Goal: Task Accomplishment & Management: Complete application form

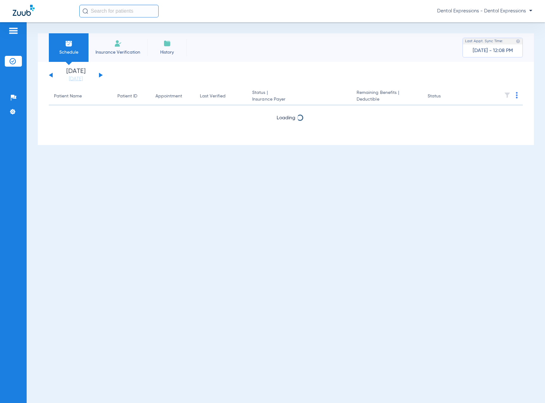
click at [112, 53] on span "Insurance Verification" at bounding box center [117, 52] width 49 height 6
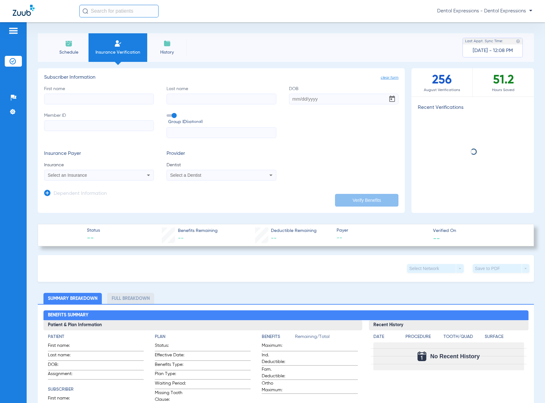
click at [85, 100] on input "First name" at bounding box center [99, 99] width 110 height 11
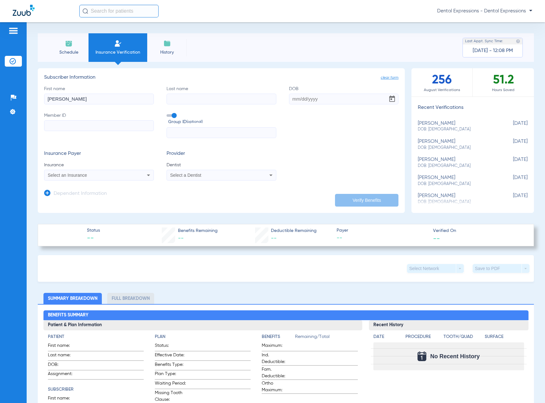
type input "[PERSON_NAME]"
type input "BURGER"
type input "[DATE]"
type input "913920203"
click at [91, 177] on div "Select an Insurance" at bounding box center [89, 175] width 82 height 4
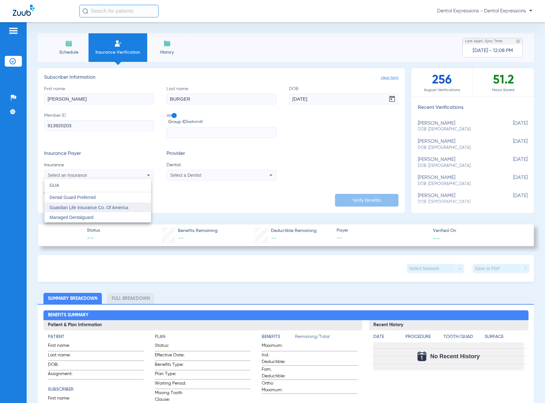
type input "GUA"
click at [105, 209] on span "Guardian Life Insurance Co. Of America" at bounding box center [88, 207] width 79 height 5
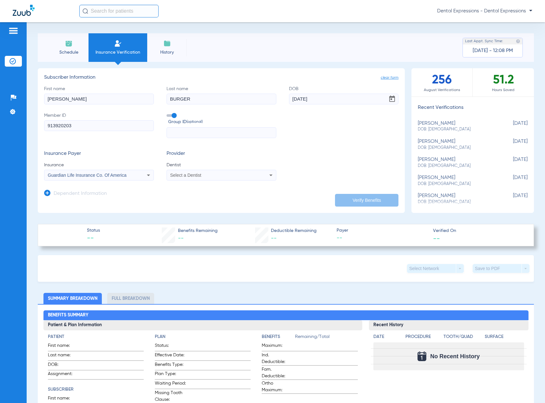
click at [194, 175] on span "Select a Dentist" at bounding box center [185, 175] width 31 height 5
click at [197, 199] on span "[PERSON_NAME]" at bounding box center [189, 197] width 37 height 5
click at [354, 200] on button "Verify Benefits" at bounding box center [366, 200] width 63 height 13
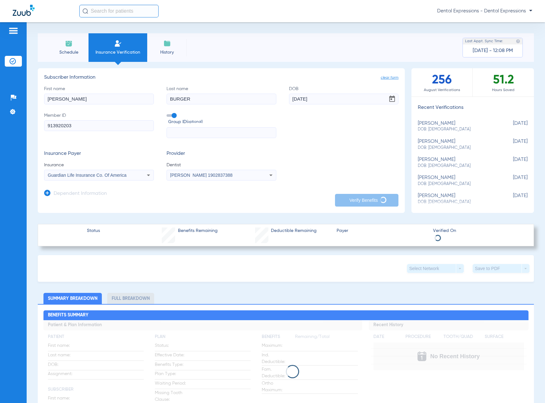
click at [145, 175] on icon at bounding box center [149, 175] width 8 height 8
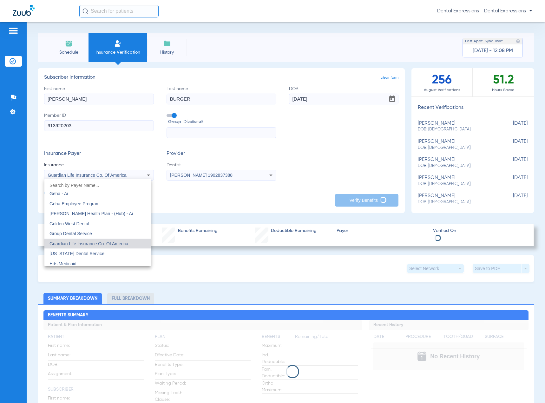
scroll to position [2065, 0]
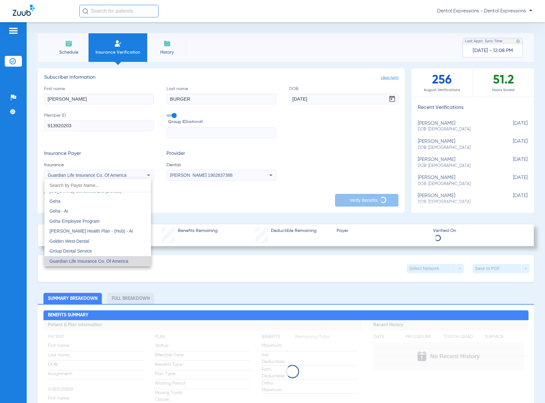
click at [85, 185] on input "dropdown search" at bounding box center [97, 185] width 107 height 13
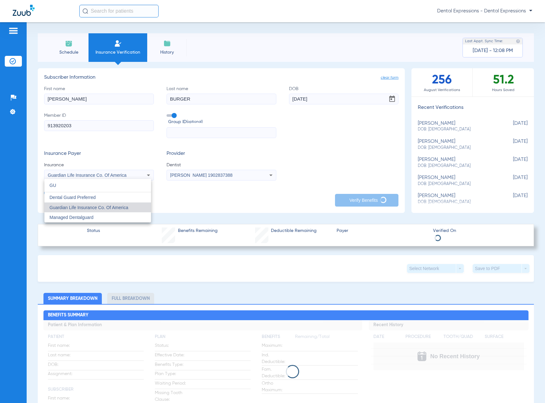
scroll to position [0, 0]
type input "GUA"
click at [84, 198] on span "Dental Guard Preferred" at bounding box center [72, 197] width 46 height 5
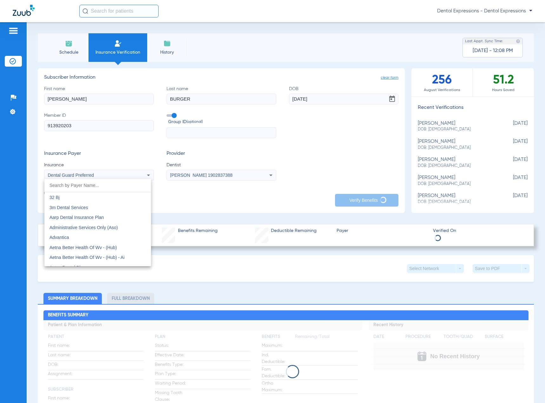
scroll to position [1795, 0]
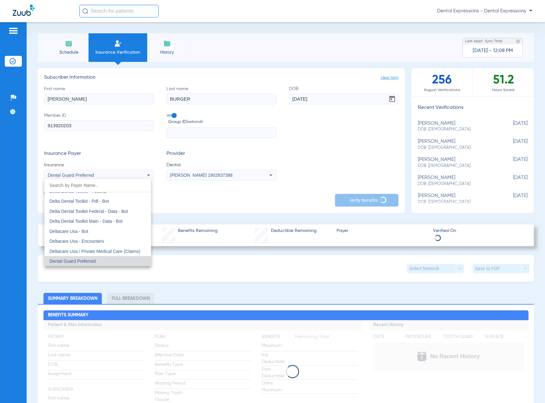
click at [305, 186] on div at bounding box center [272, 201] width 545 height 403
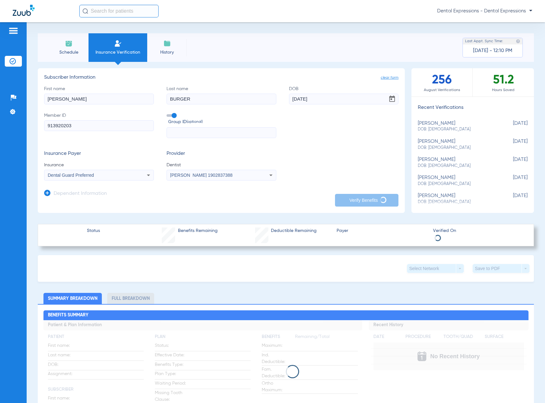
click at [287, 190] on app-dependent-form "Dependent Information" at bounding box center [221, 190] width 354 height 21
